Goal: Task Accomplishment & Management: Manage account settings

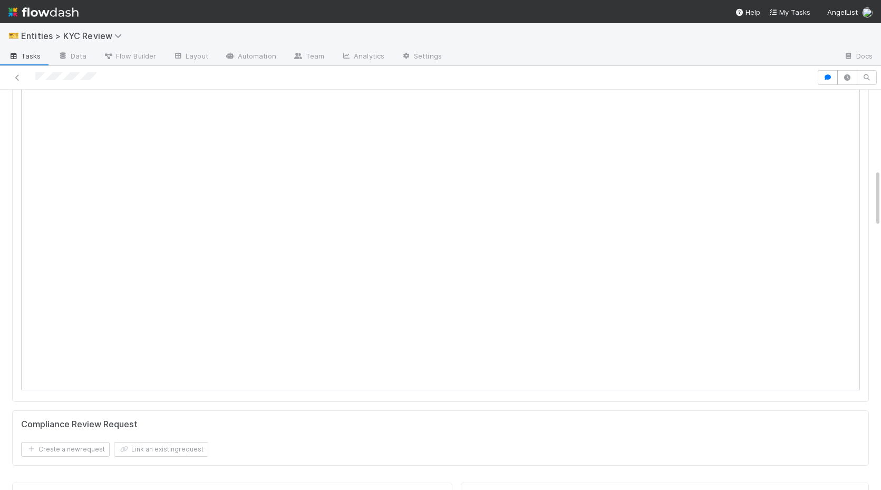
scroll to position [482, 0]
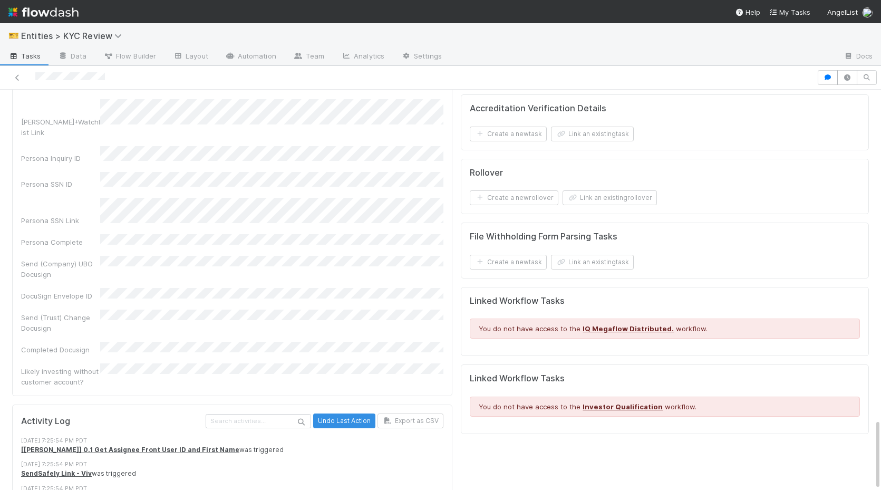
scroll to position [1481, 0]
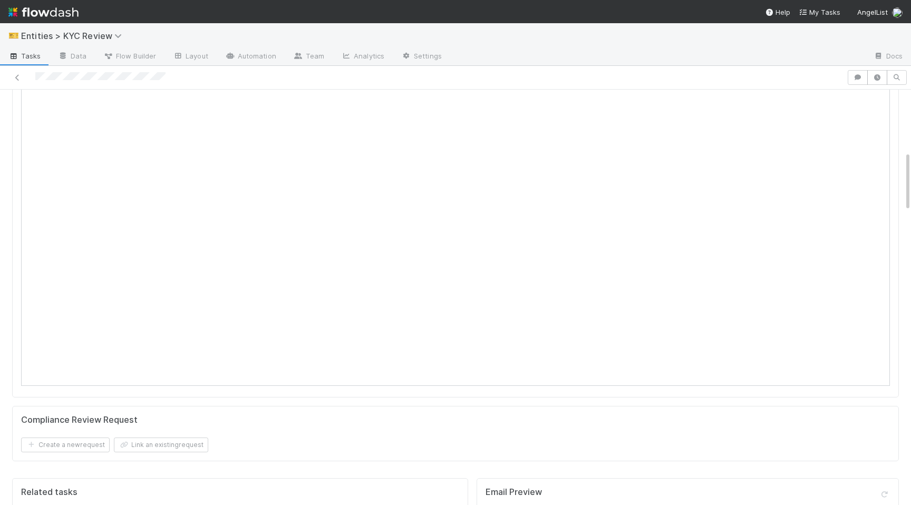
scroll to position [429, 0]
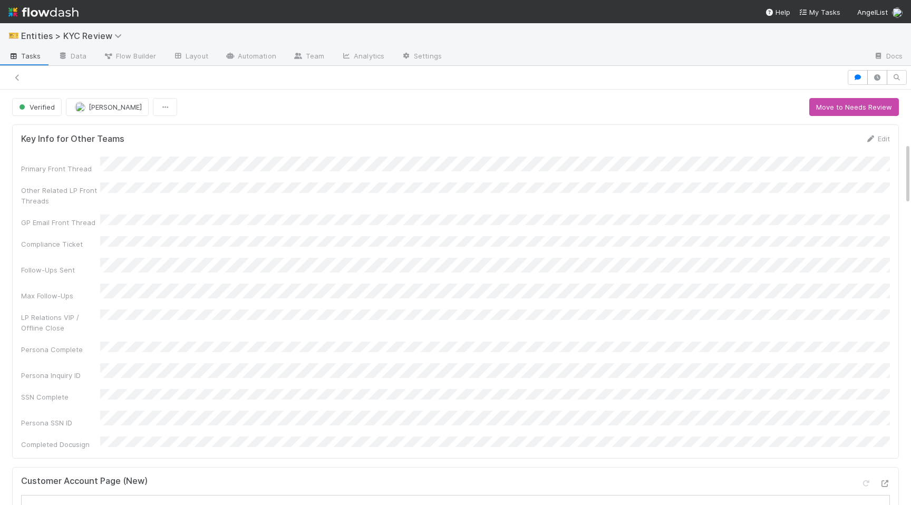
scroll to position [357, 0]
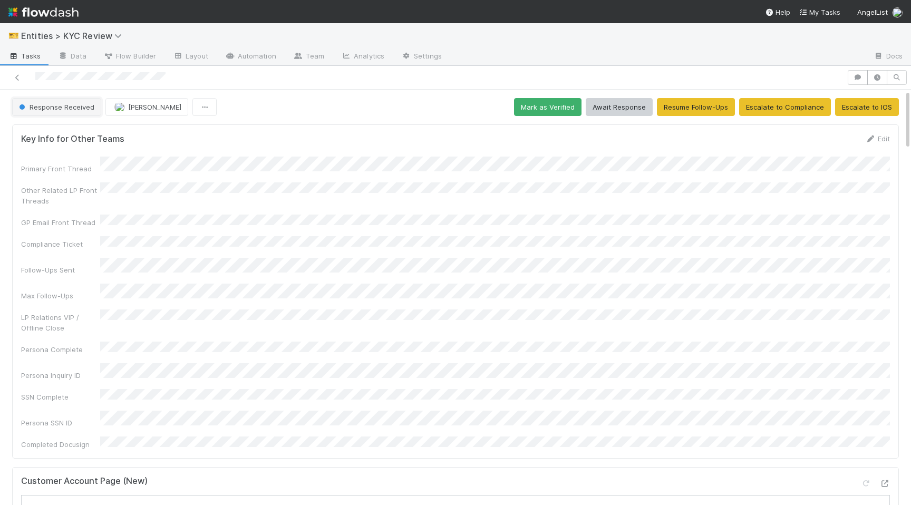
click at [52, 110] on span "Response Received" at bounding box center [55, 107] width 77 height 8
click at [80, 135] on div "Verified" at bounding box center [82, 133] width 149 height 19
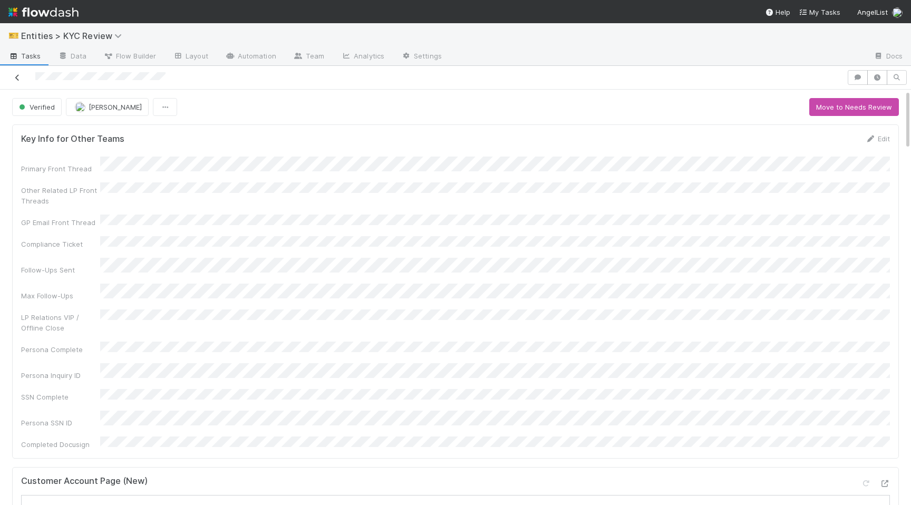
click at [18, 82] on link at bounding box center [17, 77] width 11 height 11
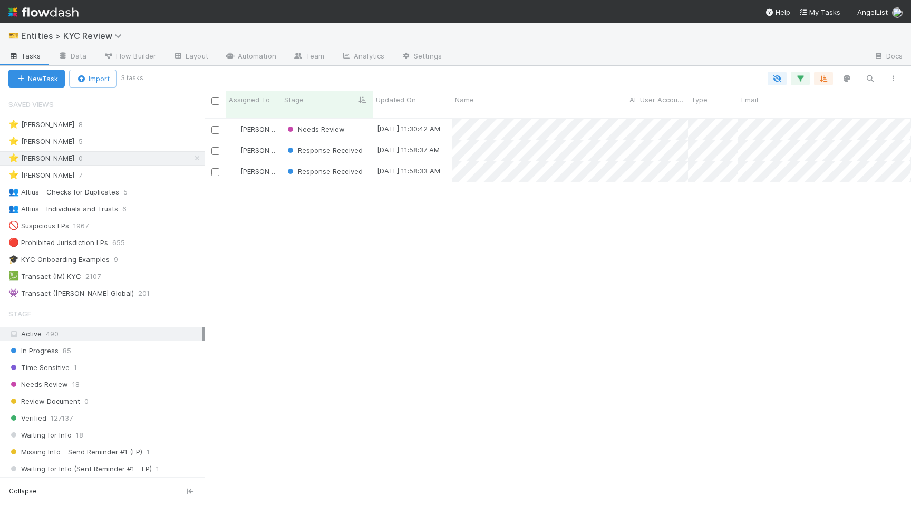
scroll to position [395, 706]
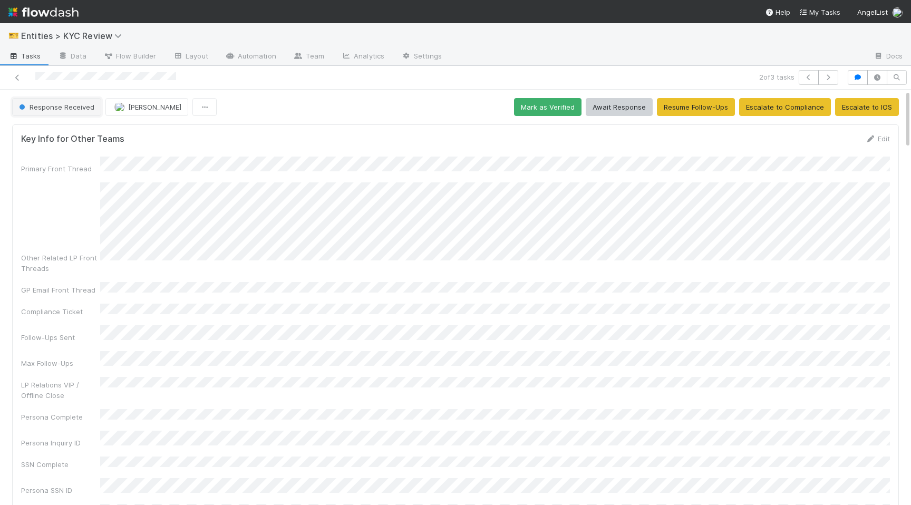
click at [72, 114] on button "Response Received" at bounding box center [56, 107] width 89 height 18
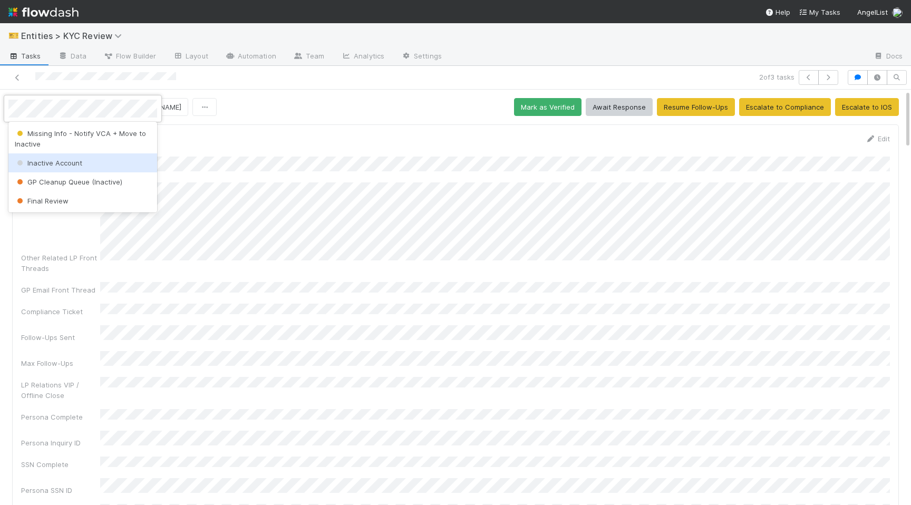
click at [66, 167] on div "Inactive Account" at bounding box center [82, 162] width 149 height 19
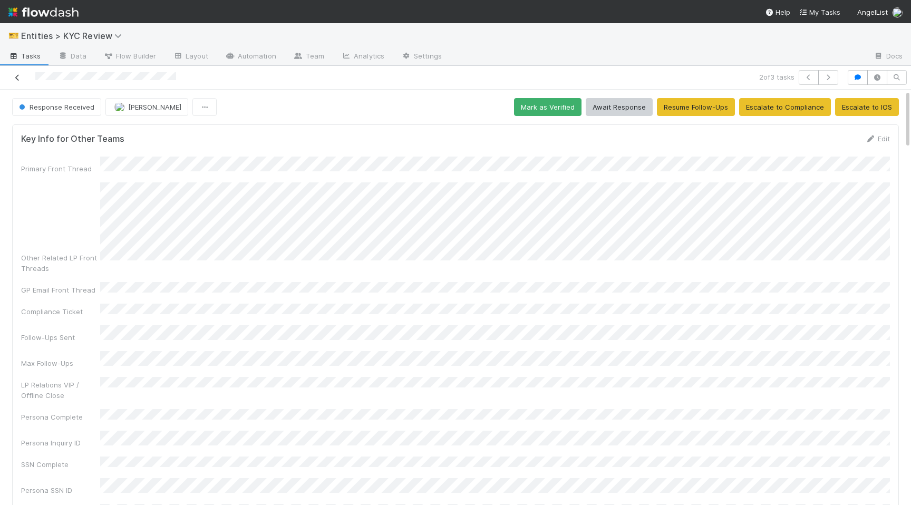
click at [17, 77] on icon at bounding box center [17, 77] width 11 height 7
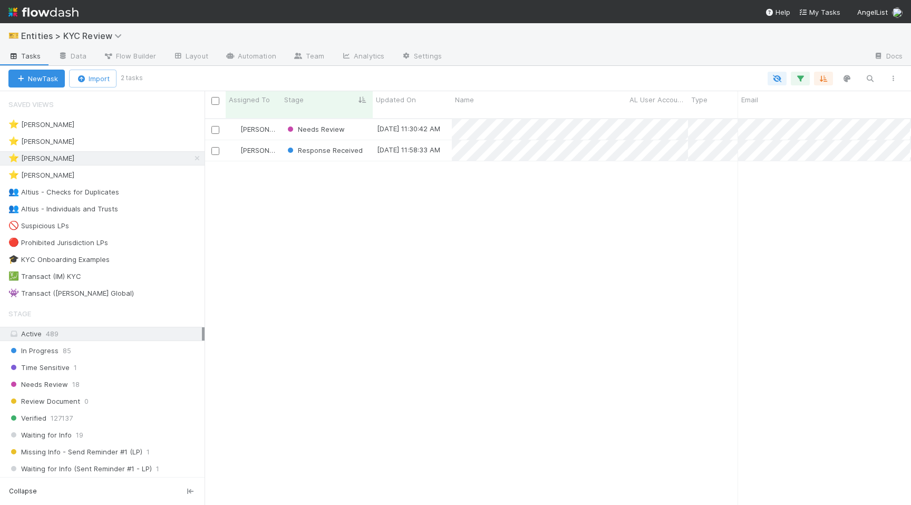
scroll to position [0, 1]
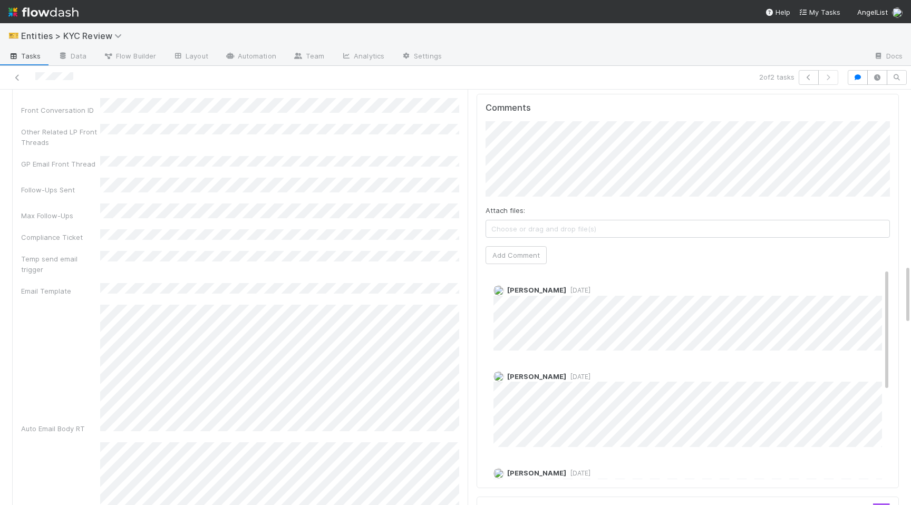
scroll to position [3, 0]
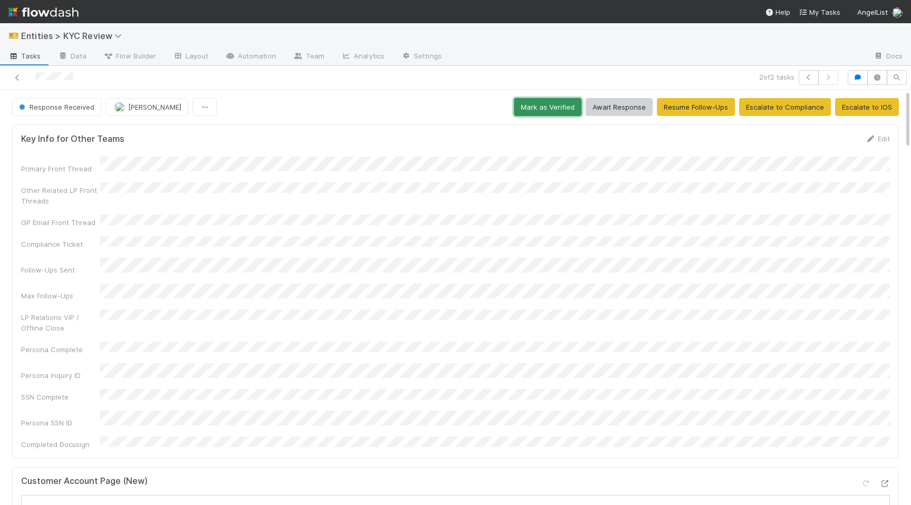
click at [550, 103] on button "Mark as Verified" at bounding box center [547, 107] width 67 height 18
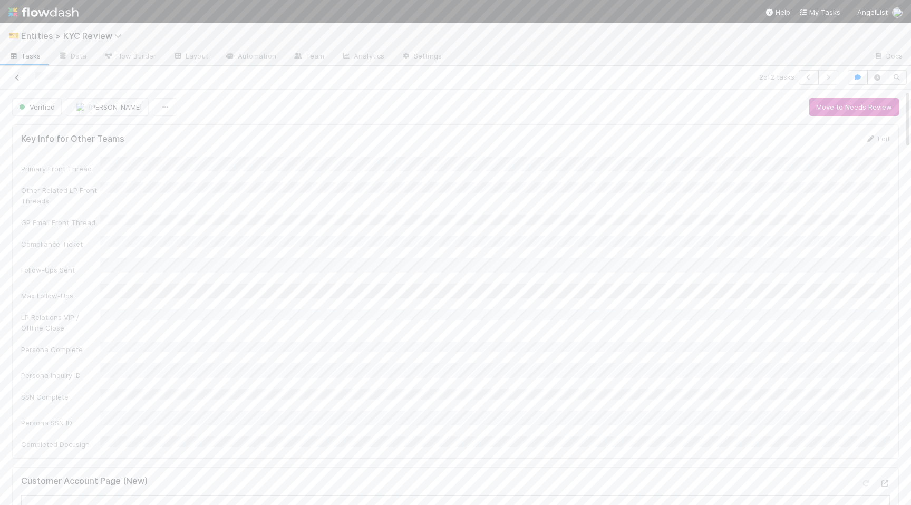
click at [19, 82] on link at bounding box center [17, 77] width 11 height 11
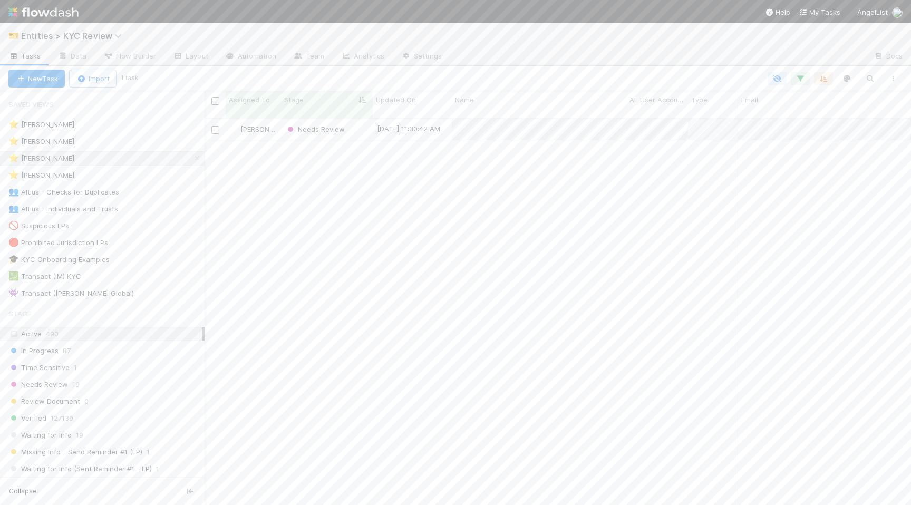
scroll to position [395, 706]
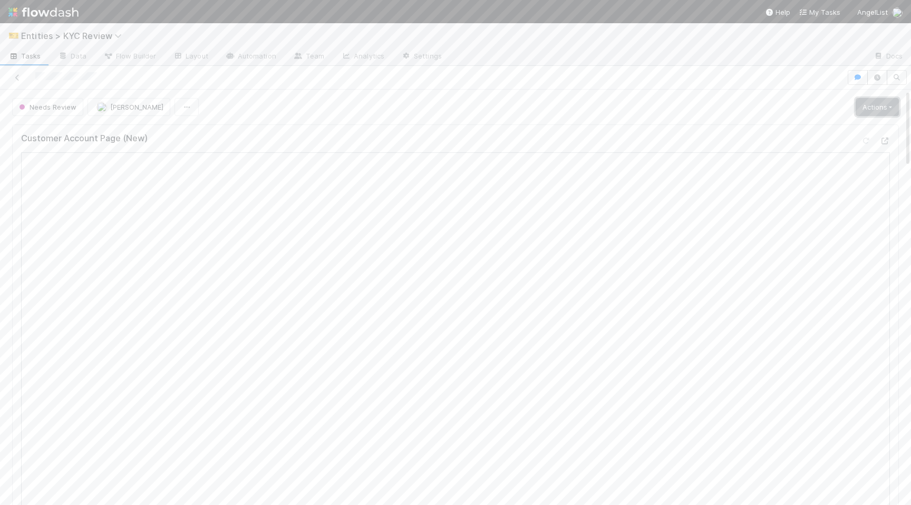
click at [871, 105] on link "Actions" at bounding box center [877, 107] width 43 height 18
click at [819, 202] on button "Select Template [New]" at bounding box center [842, 203] width 116 height 15
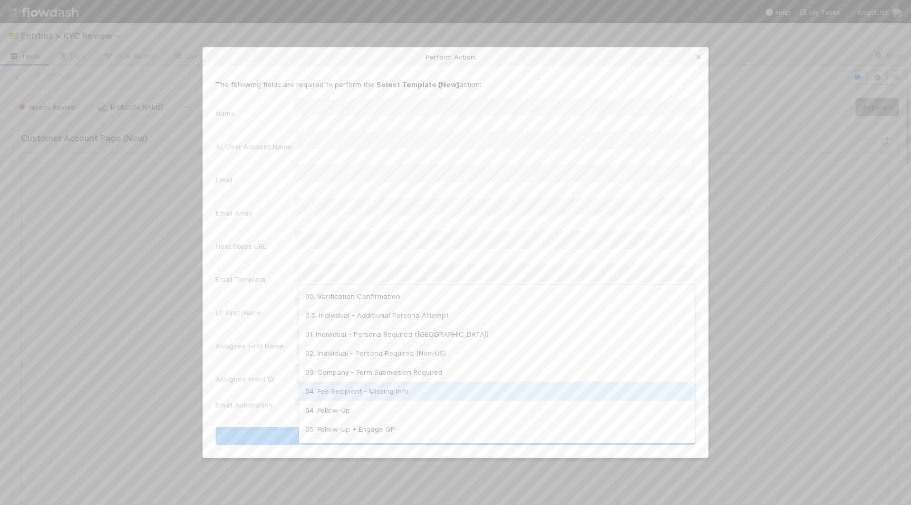
scroll to position [17, 0]
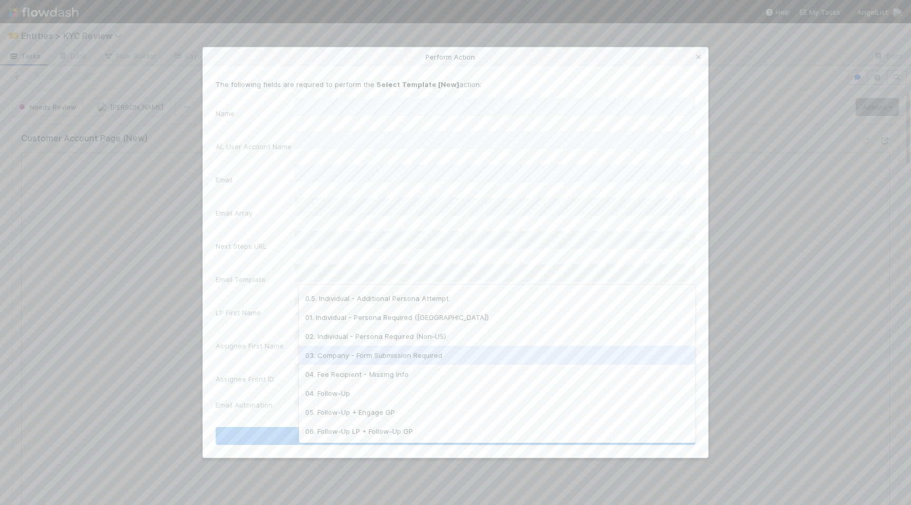
click at [381, 355] on div "03. Company - Form Submission Required" at bounding box center [497, 355] width 396 height 19
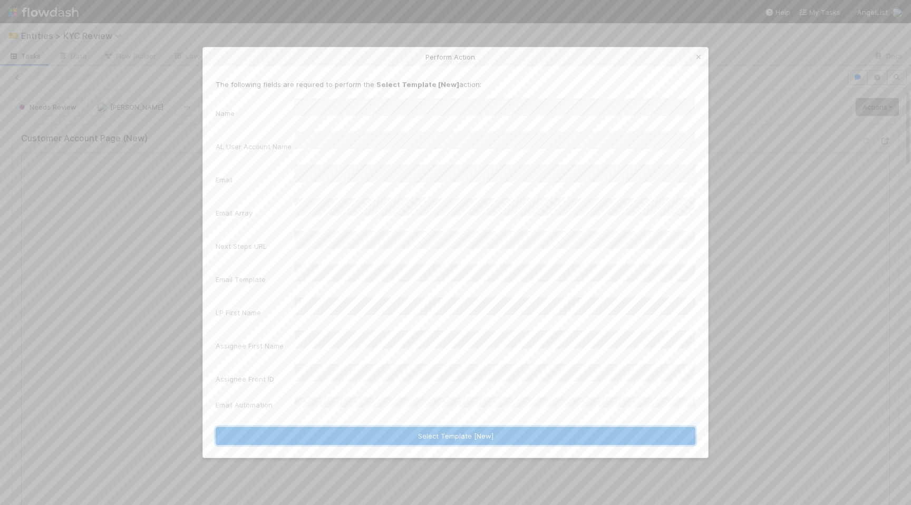
click at [380, 427] on button "Select Template [New]" at bounding box center [456, 436] width 480 height 18
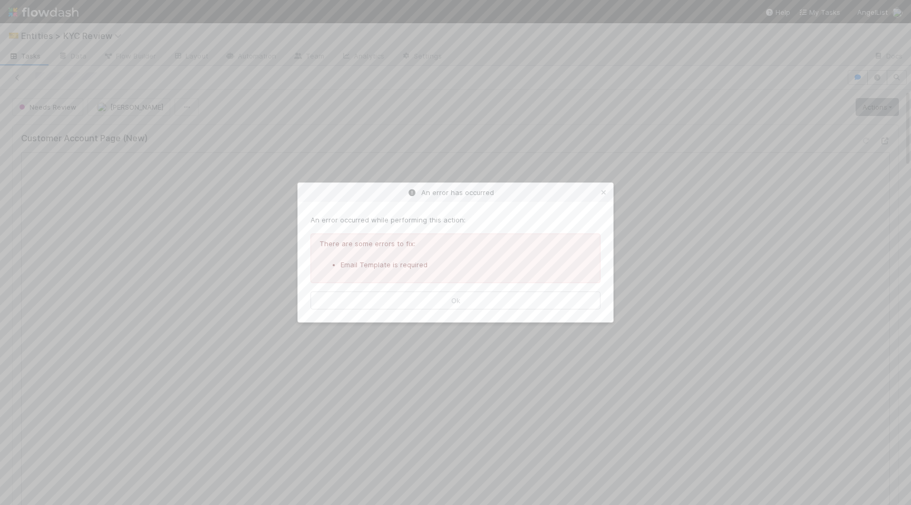
click at [879, 105] on div "An error has occurred An error occurred while performing this action: There are…" at bounding box center [455, 252] width 911 height 505
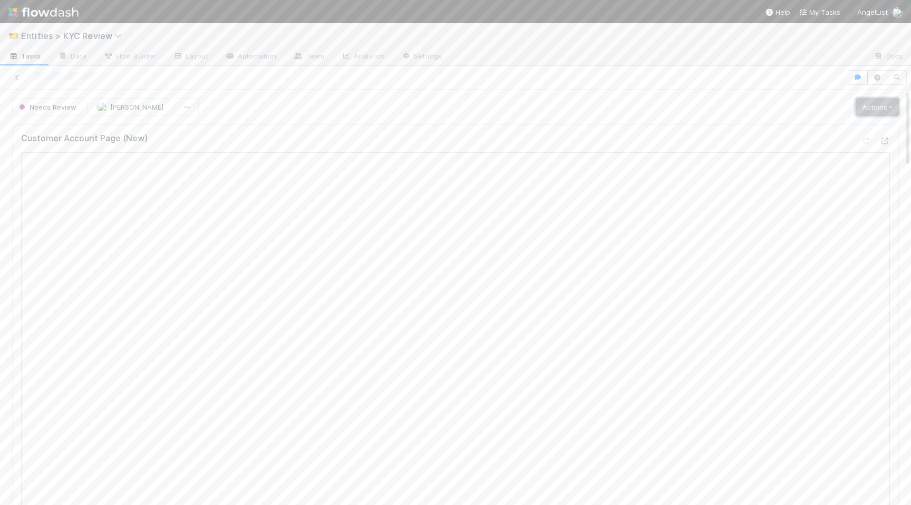
click at [870, 110] on link "Actions" at bounding box center [877, 107] width 43 height 18
click at [840, 218] on button "Send Email [Array]" at bounding box center [842, 217] width 116 height 15
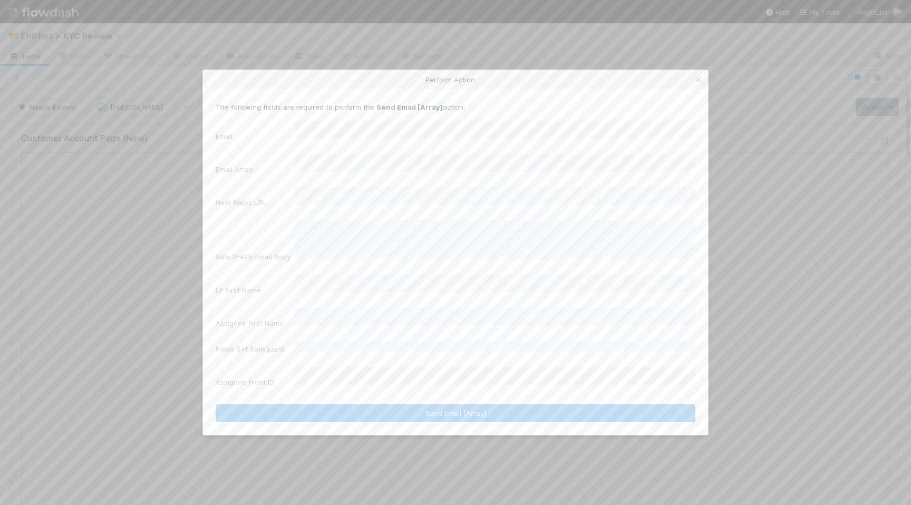
scroll to position [0, 0]
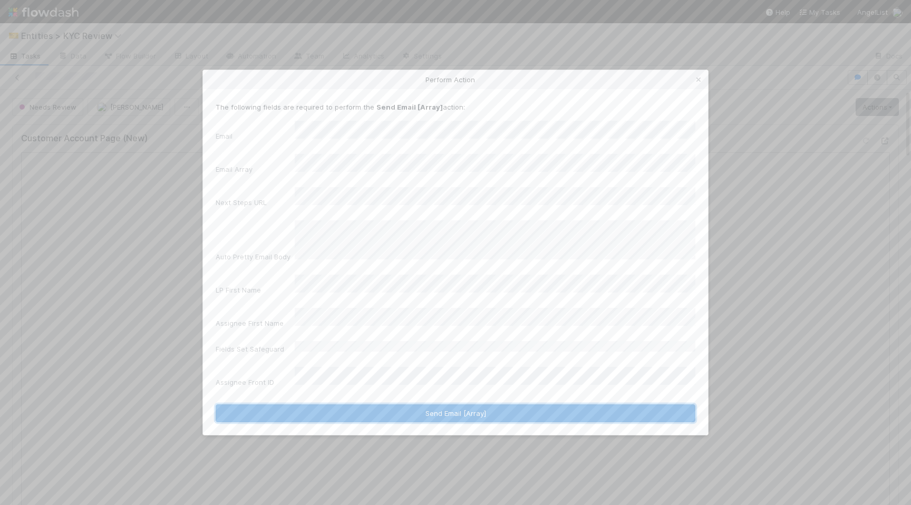
click at [335, 404] on button "Send Email [Array]" at bounding box center [456, 413] width 480 height 18
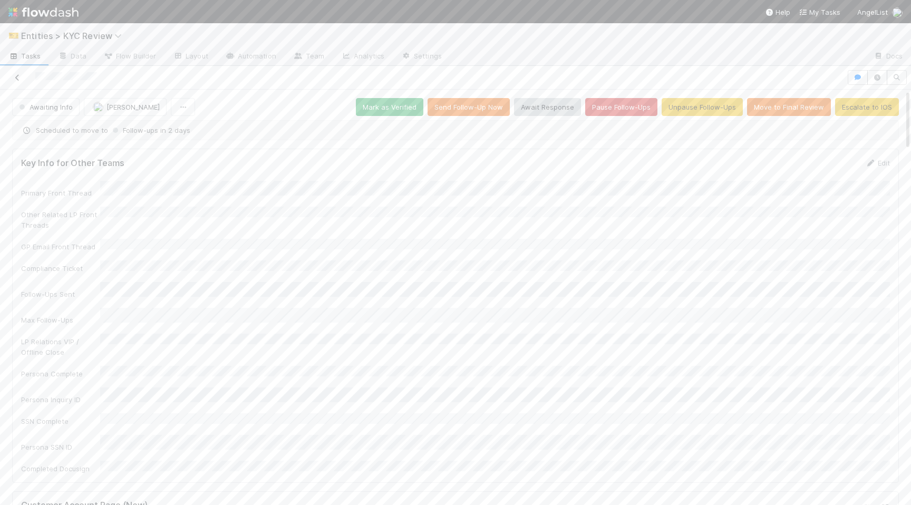
click at [19, 82] on link at bounding box center [17, 77] width 11 height 11
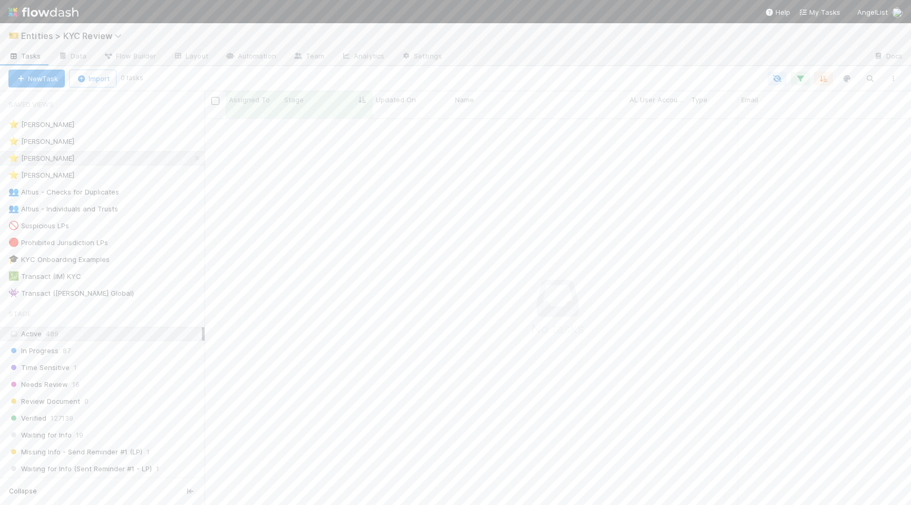
scroll to position [395, 706]
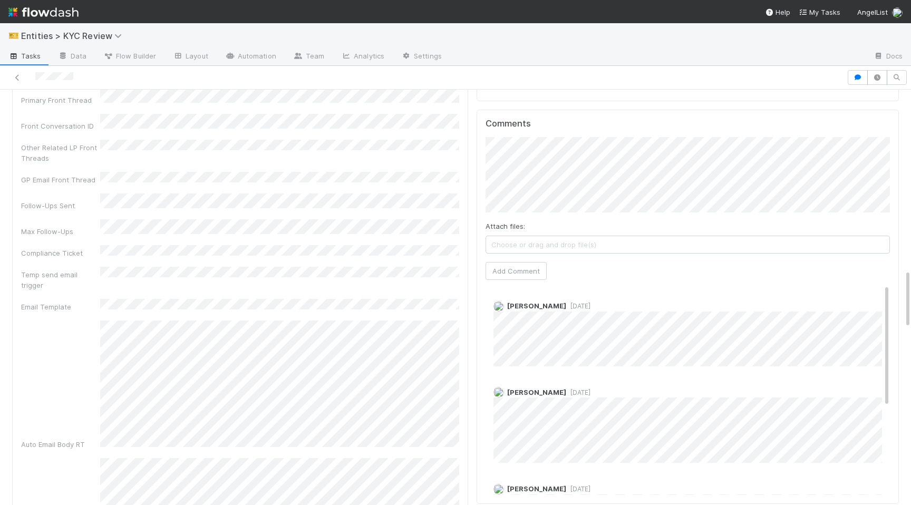
scroll to position [1208, 0]
click at [530, 265] on button "Add Comment" at bounding box center [516, 274] width 61 height 18
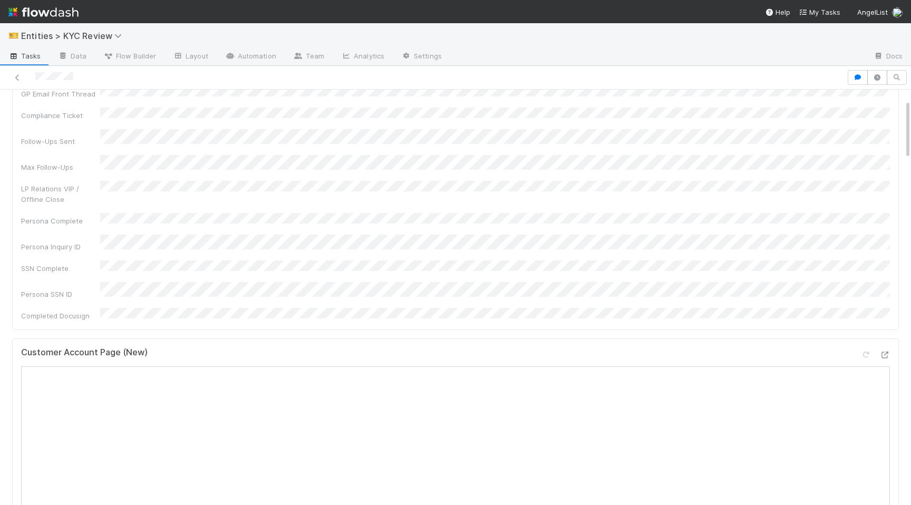
scroll to position [266, 0]
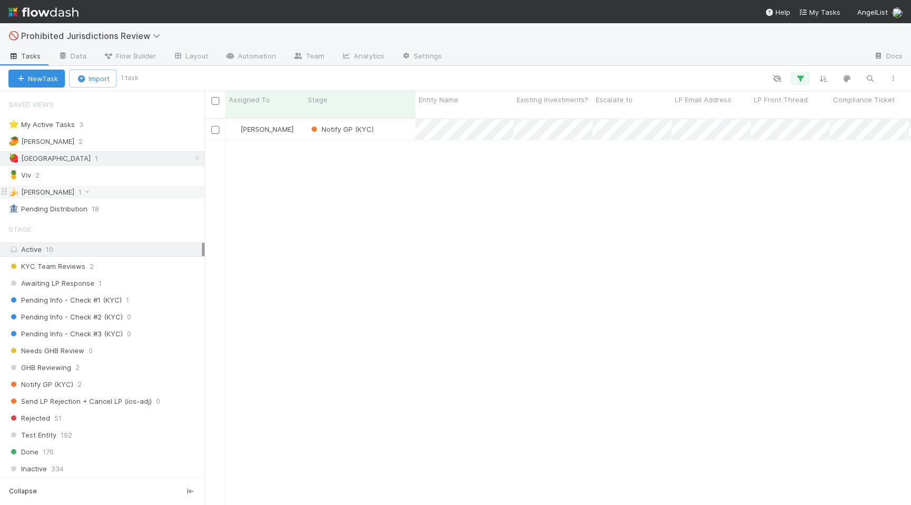
scroll to position [395, 706]
click at [95, 196] on div "🍌 [PERSON_NAME] 1" at bounding box center [106, 192] width 196 height 13
click at [111, 157] on div "🍓 Madison 2" at bounding box center [106, 158] width 196 height 13
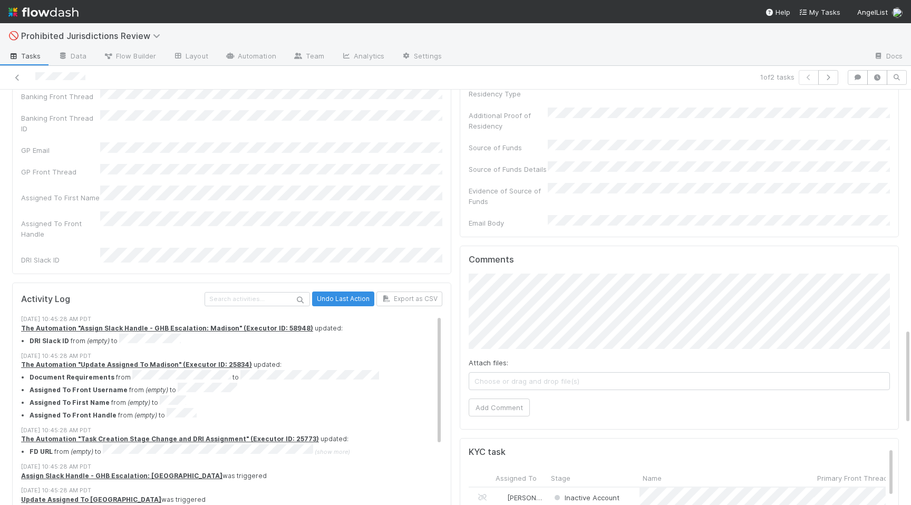
scroll to position [1089, 0]
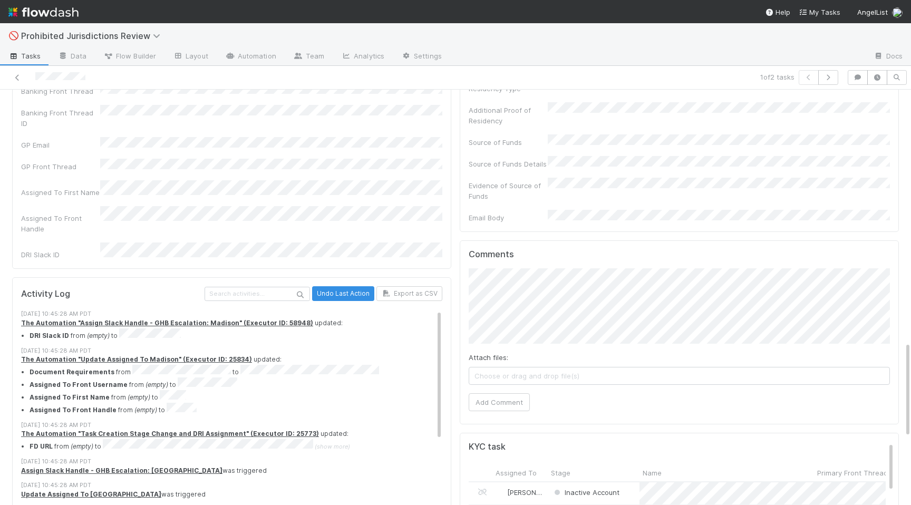
click at [506, 377] on div "Comments Attach files: Choose or drag and drop file(s) Add Comment" at bounding box center [679, 332] width 439 height 184
click at [509, 393] on button "Add Comment" at bounding box center [499, 402] width 61 height 18
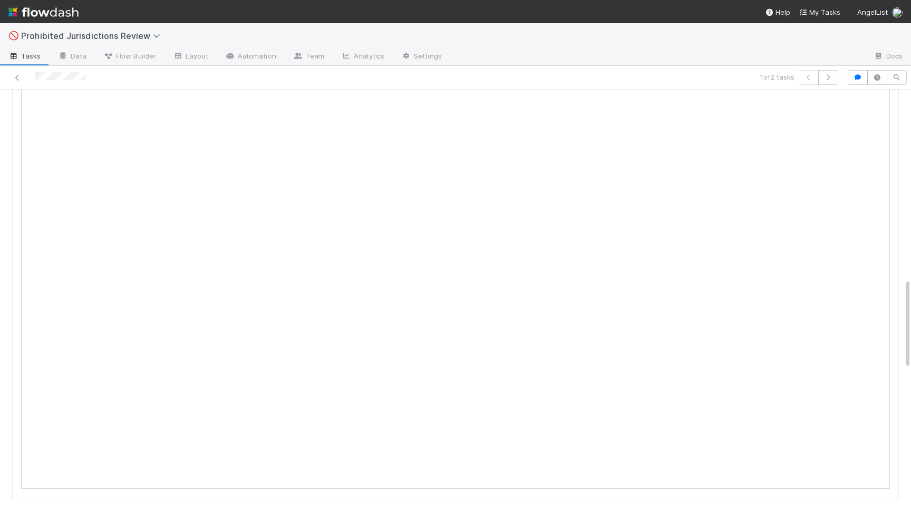
scroll to position [0, 0]
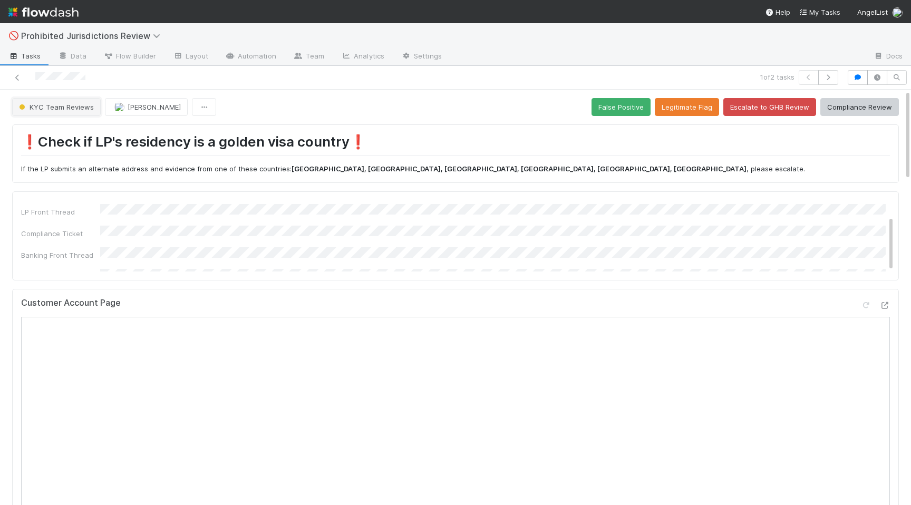
click at [57, 114] on button "KYC Team Reviews" at bounding box center [56, 107] width 89 height 18
click at [59, 132] on div "Inactive" at bounding box center [82, 133] width 149 height 19
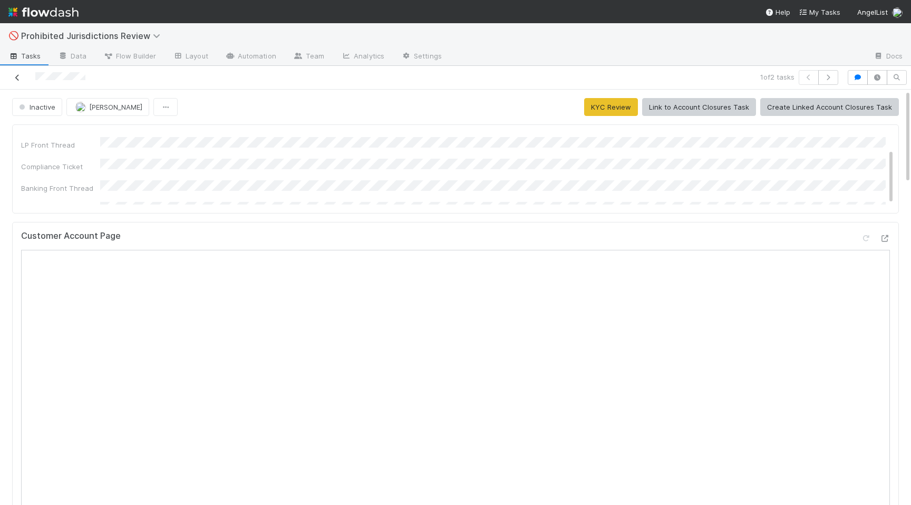
click at [17, 75] on icon at bounding box center [17, 77] width 11 height 7
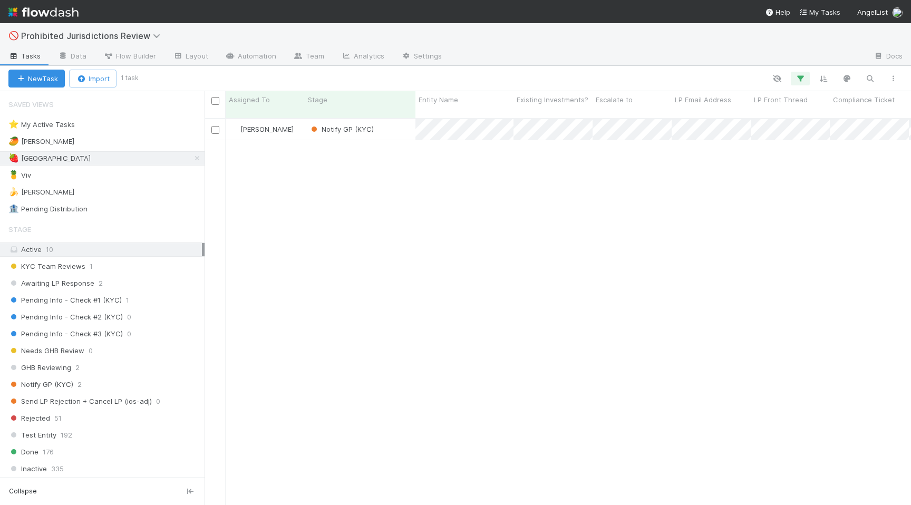
scroll to position [0, 1]
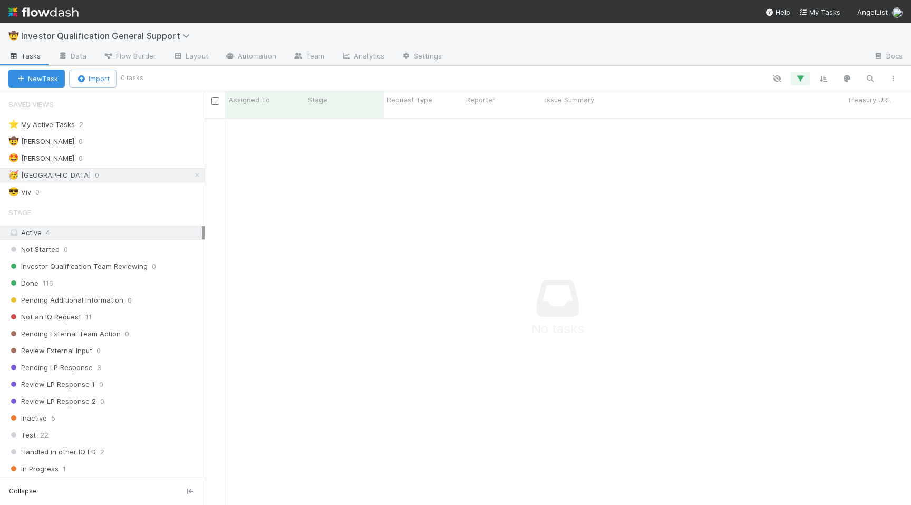
scroll to position [395, 706]
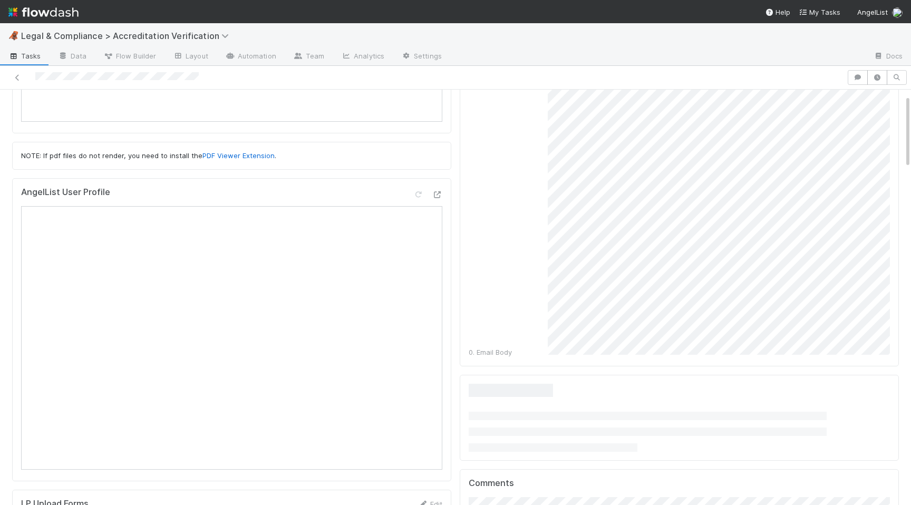
scroll to position [390, 0]
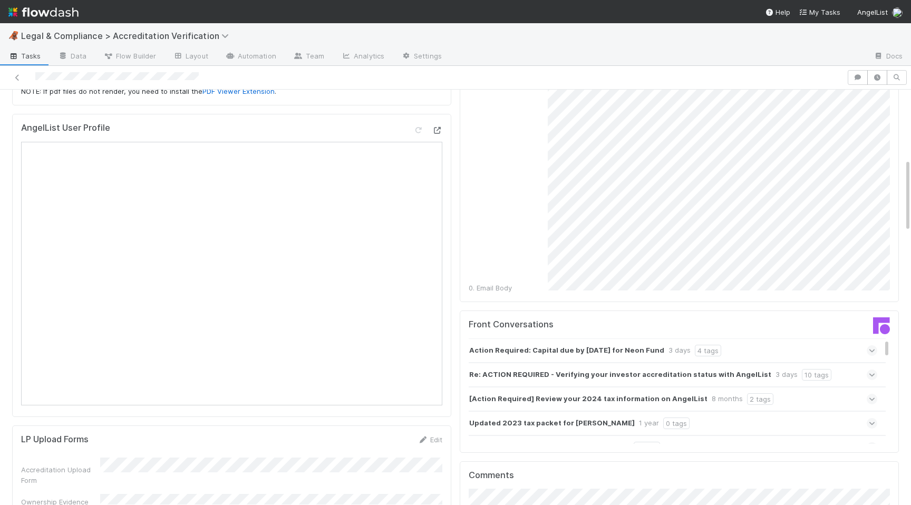
click at [434, 128] on icon at bounding box center [437, 130] width 11 height 7
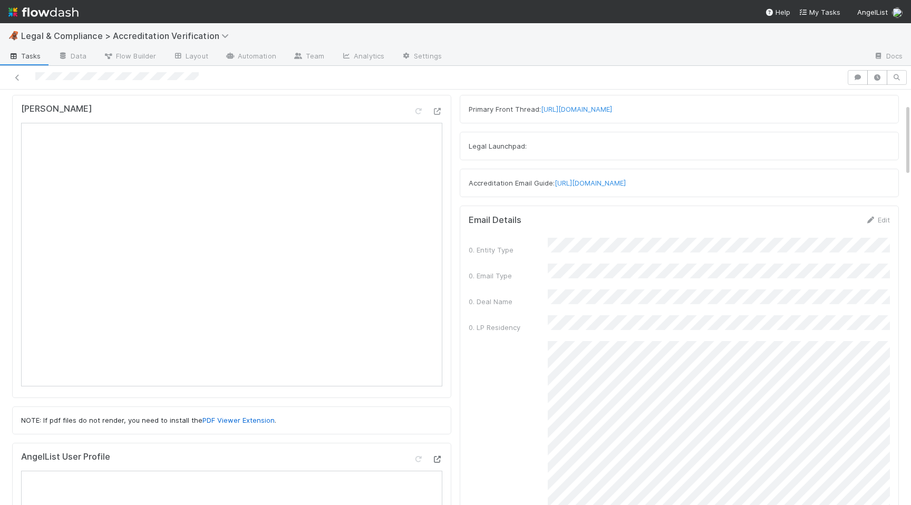
scroll to position [0, 0]
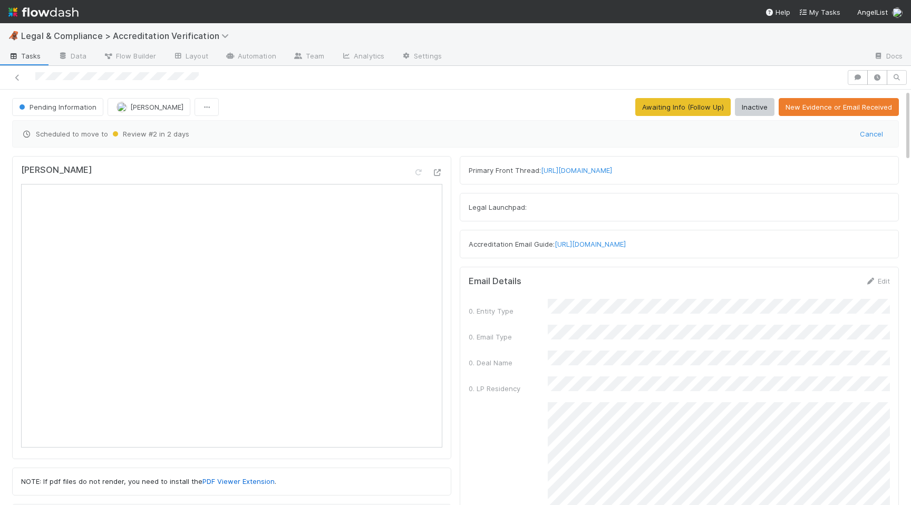
click at [69, 77] on div at bounding box center [423, 77] width 838 height 15
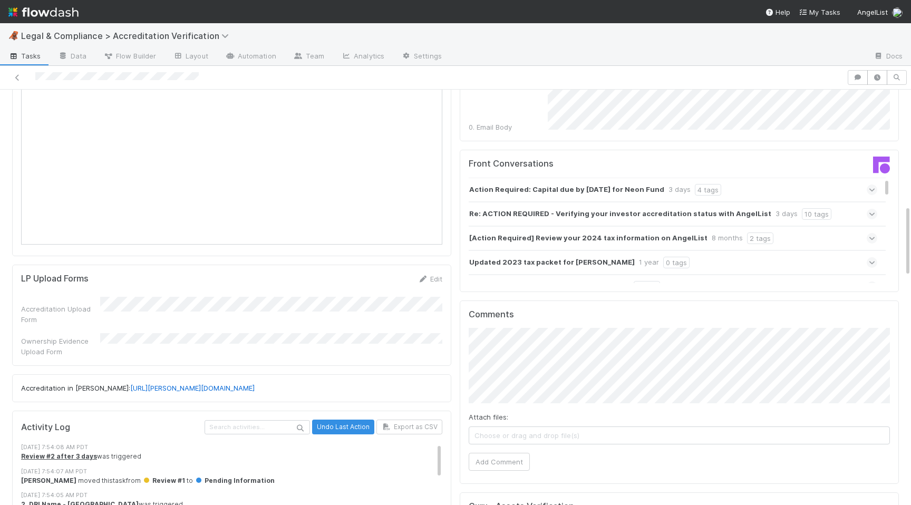
scroll to position [688, 0]
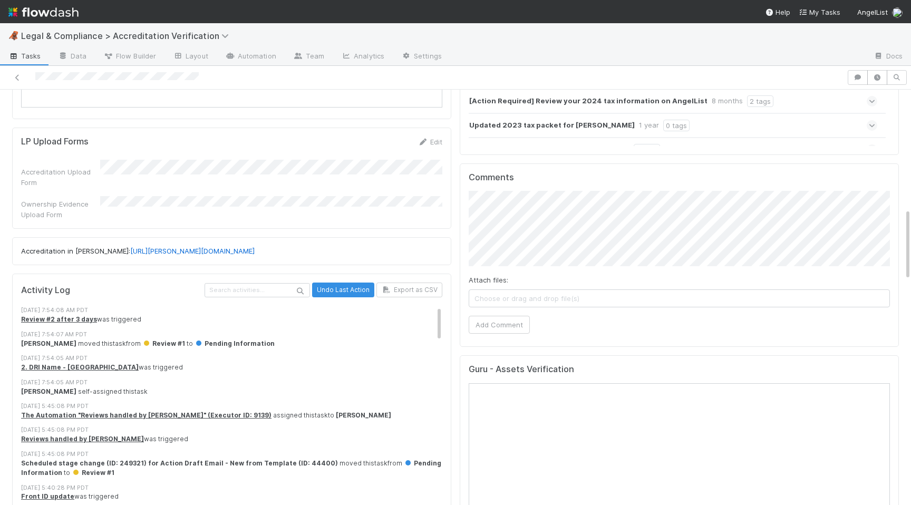
click at [506, 324] on div "Comments Attach files: Choose or drag and drop file(s) Add Comment" at bounding box center [679, 255] width 439 height 184
click at [519, 316] on button "Add Comment" at bounding box center [499, 325] width 61 height 18
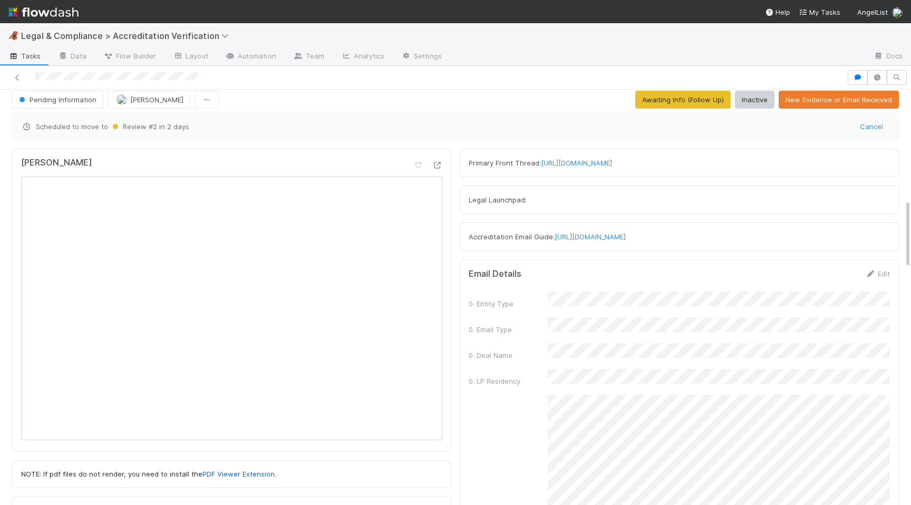
scroll to position [0, 0]
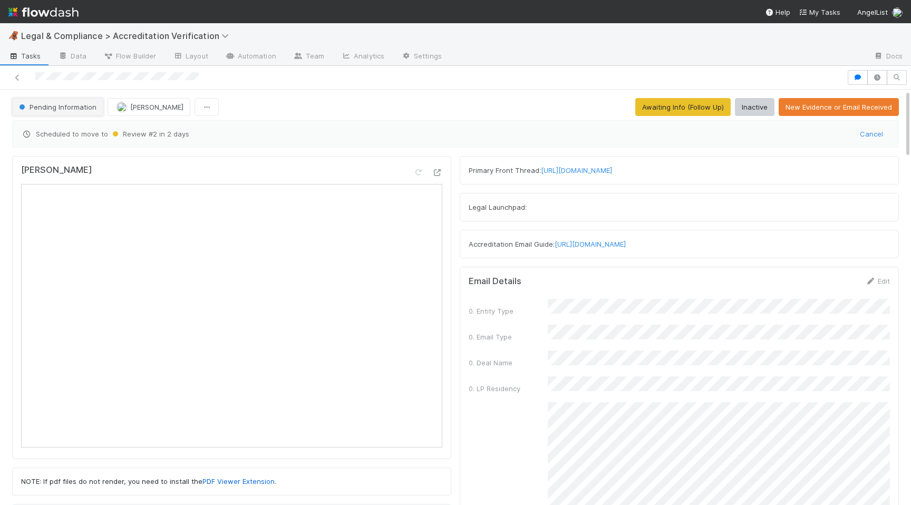
click at [75, 105] on span "Pending Information" at bounding box center [57, 107] width 80 height 8
click at [72, 130] on span "Pending Docusign" at bounding box center [51, 133] width 72 height 8
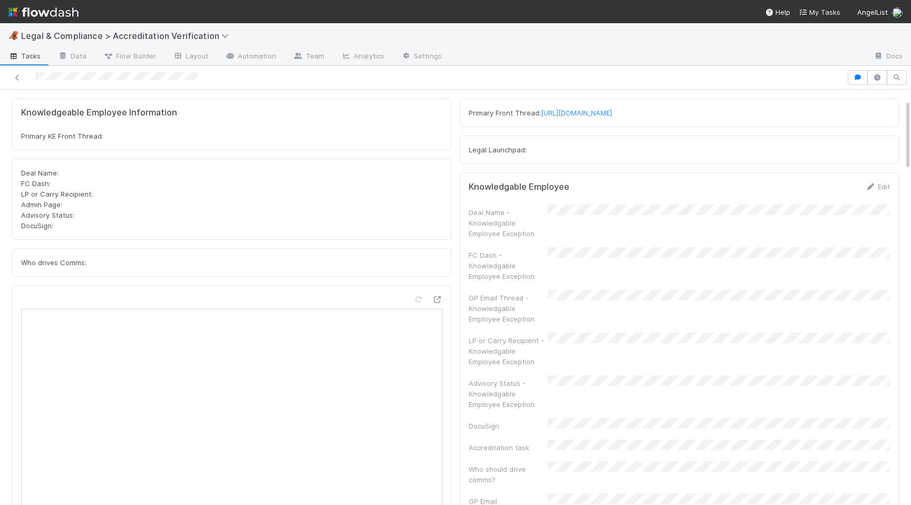
scroll to position [59, 0]
click at [880, 187] on link "Edit" at bounding box center [877, 185] width 25 height 8
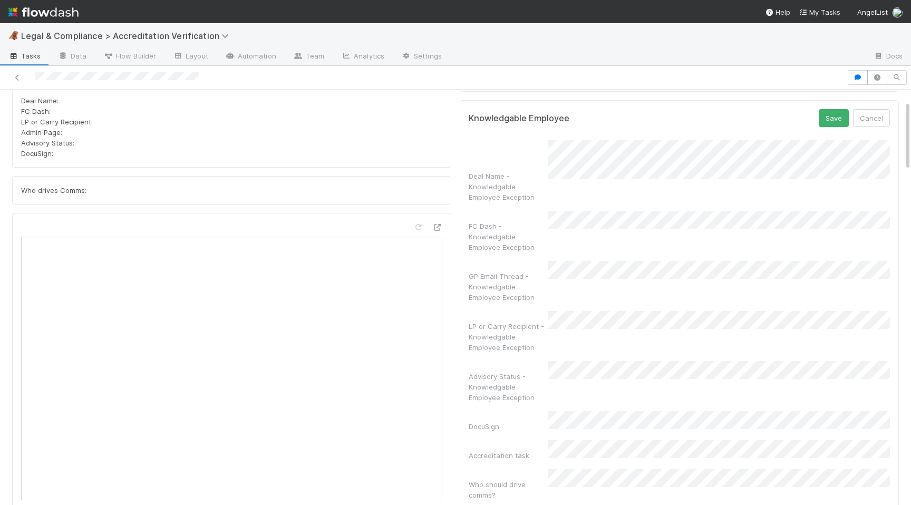
scroll to position [66, 0]
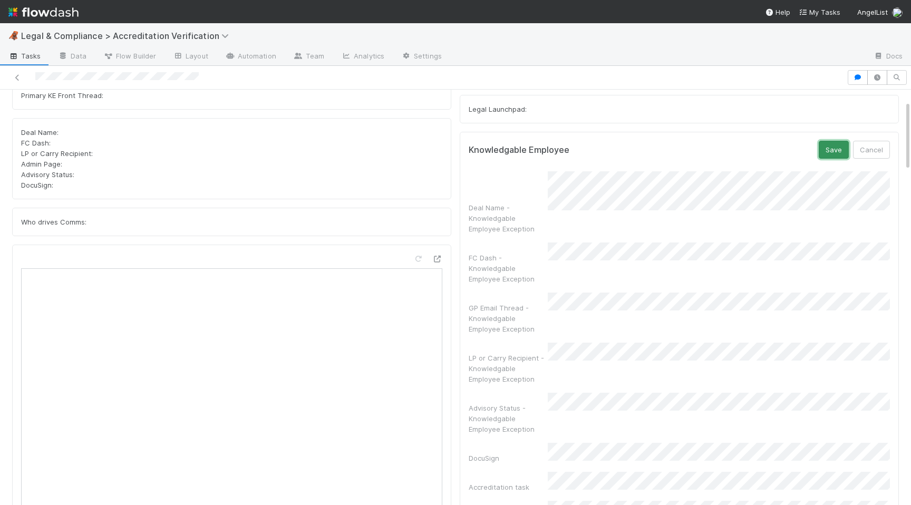
click at [836, 149] on button "Save" at bounding box center [834, 150] width 30 height 18
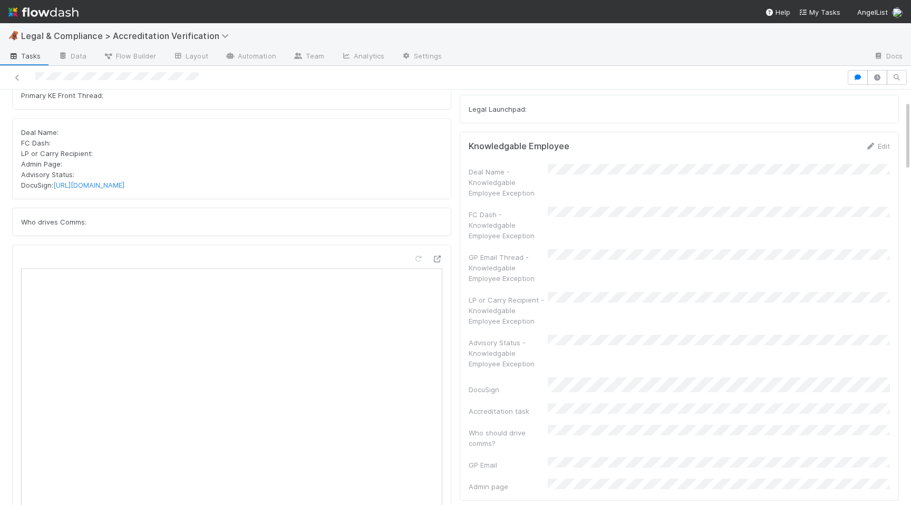
scroll to position [0, 0]
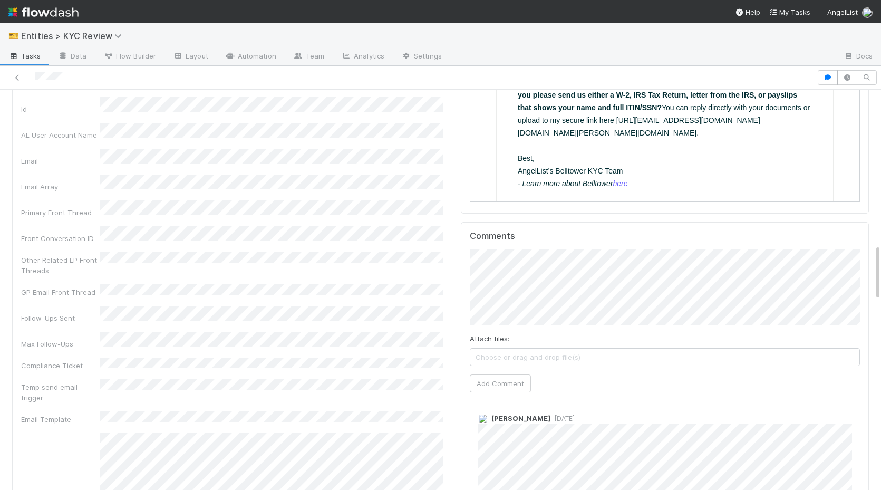
scroll to position [1166, 0]
